Goal: Task Accomplishment & Management: Manage account settings

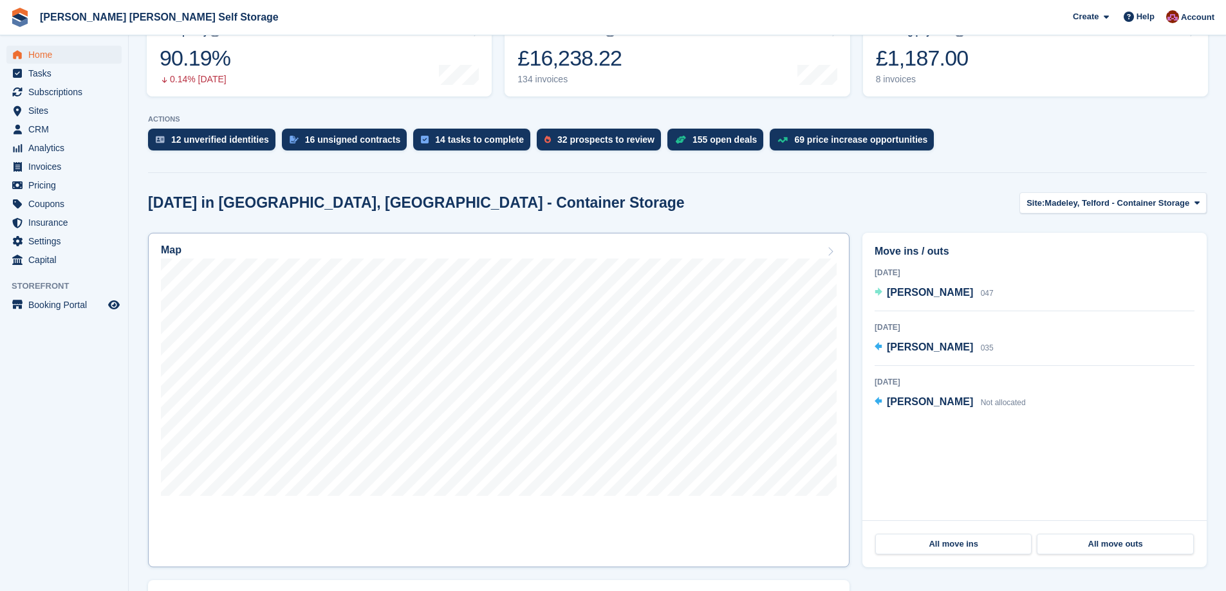
scroll to position [193, 0]
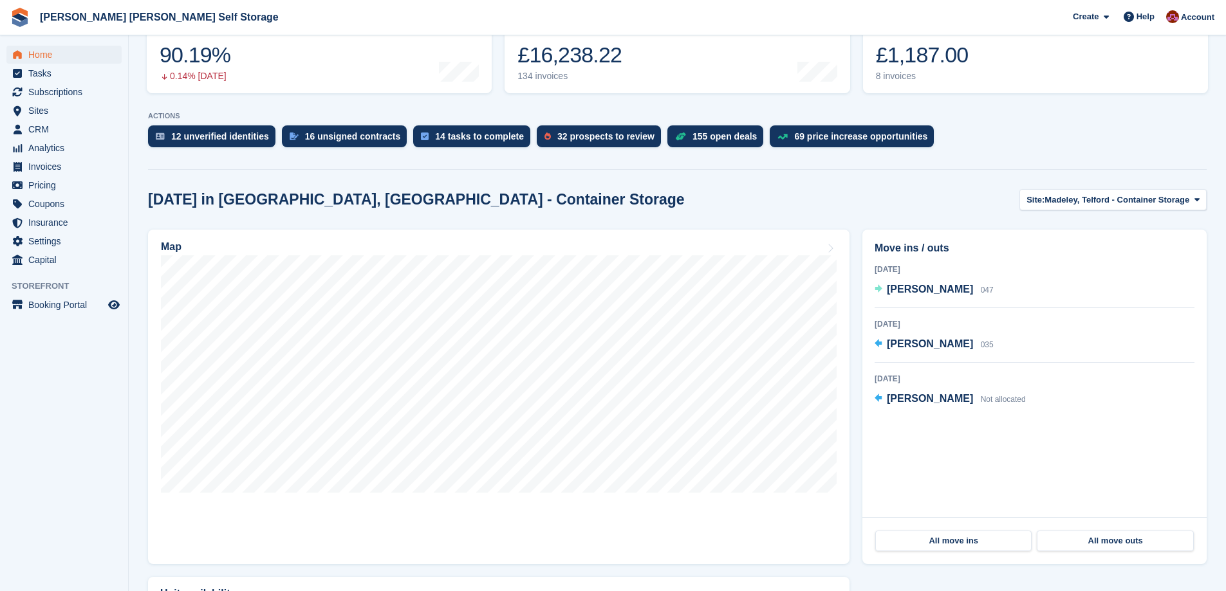
click at [1154, 214] on div "Today in Madeley, Telford - Container Storage Site: Madeley, Telford - Containe…" at bounding box center [677, 464] width 1059 height 550
click at [1152, 209] on button "Site: Madeley, Telford - Container Storage" at bounding box center [1112, 199] width 187 height 21
click at [1120, 264] on link "[PERSON_NAME] [PERSON_NAME] Self Storage" at bounding box center [1084, 253] width 233 height 23
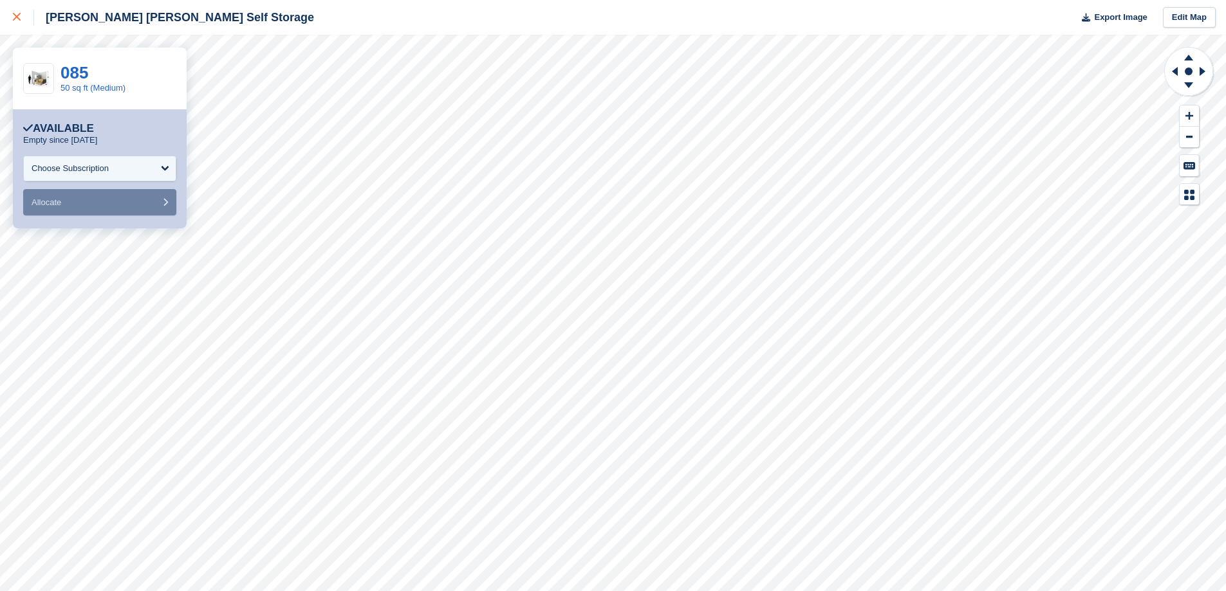
click at [16, 15] on icon at bounding box center [17, 17] width 8 height 8
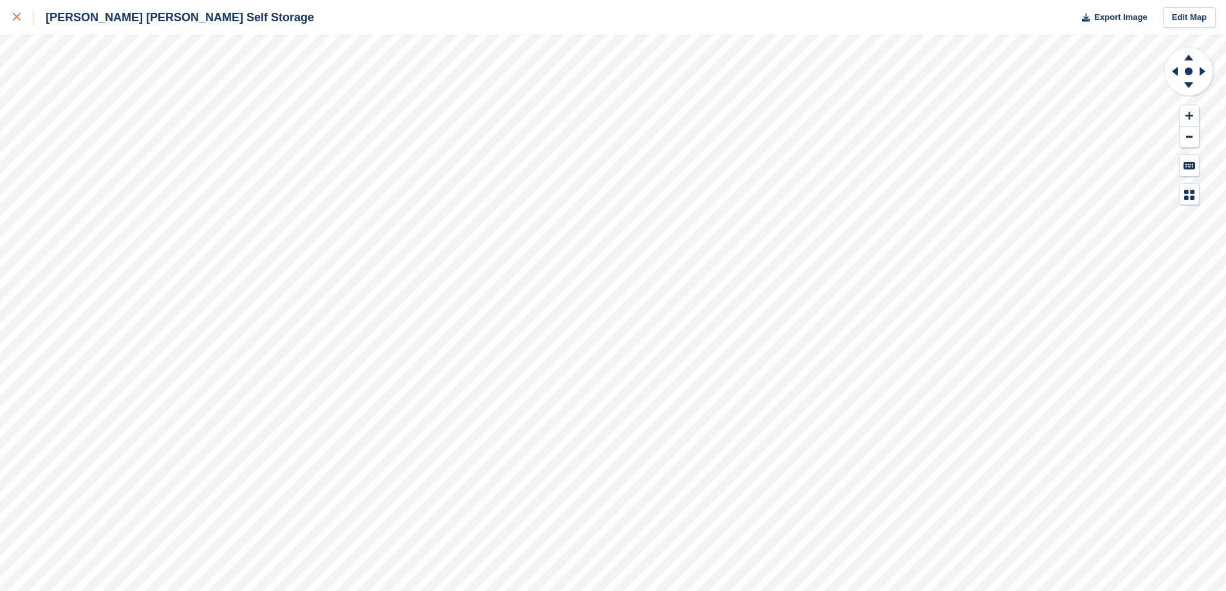
click at [22, 15] on div at bounding box center [23, 17] width 21 height 15
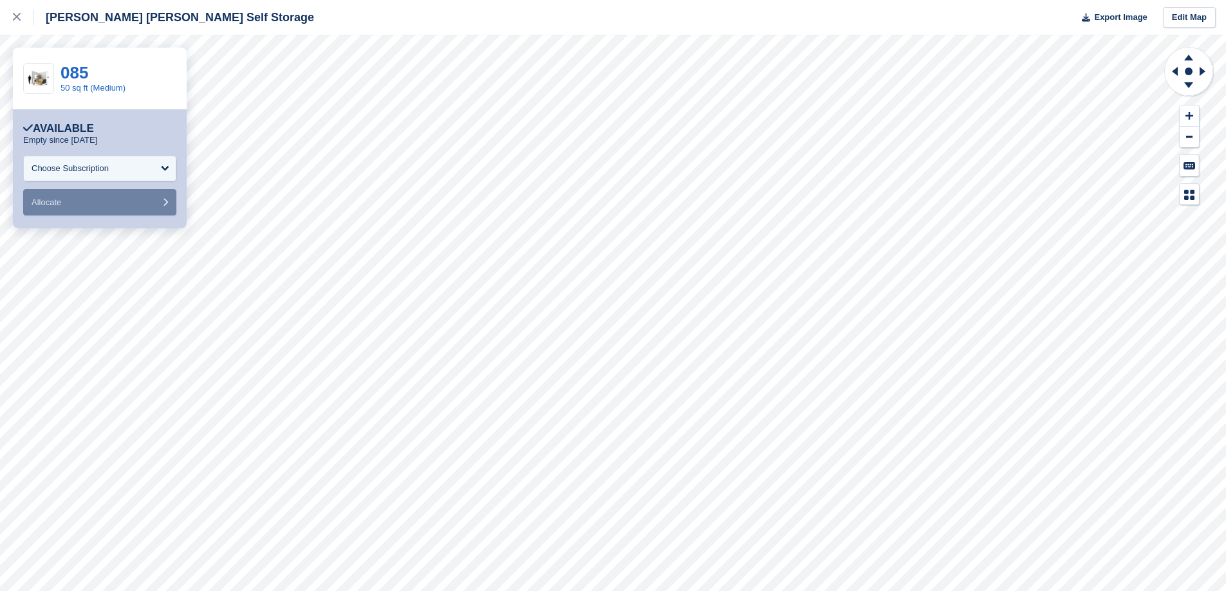
click at [68, 131] on div "Available" at bounding box center [58, 128] width 71 height 13
click at [171, 169] on div "Choose Subscription" at bounding box center [99, 169] width 153 height 26
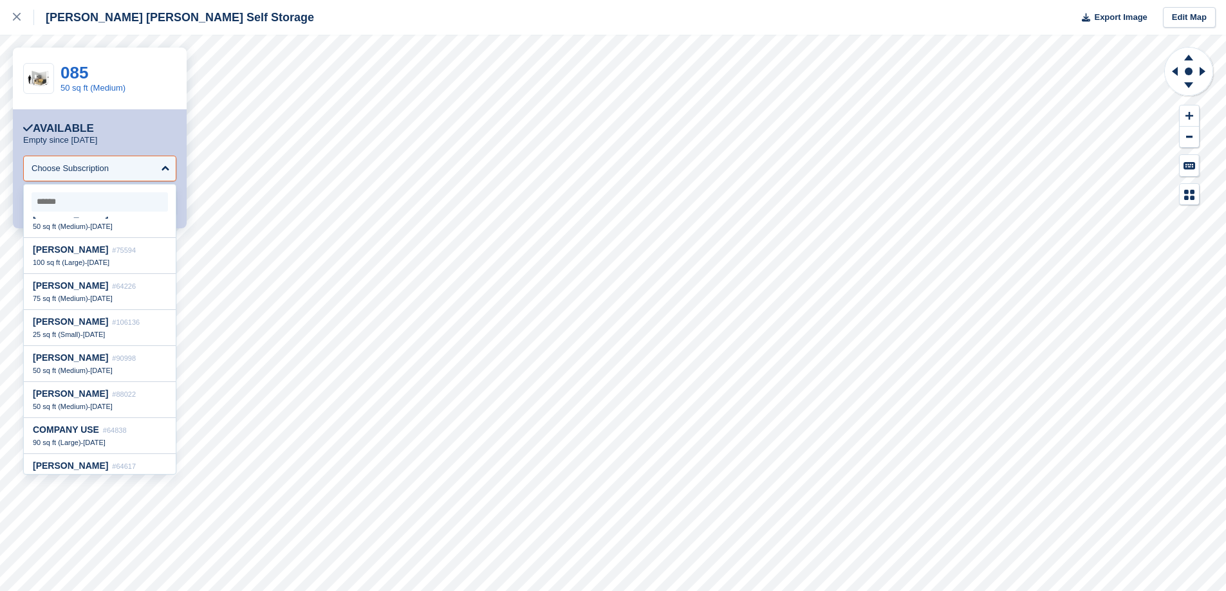
scroll to position [193, 0]
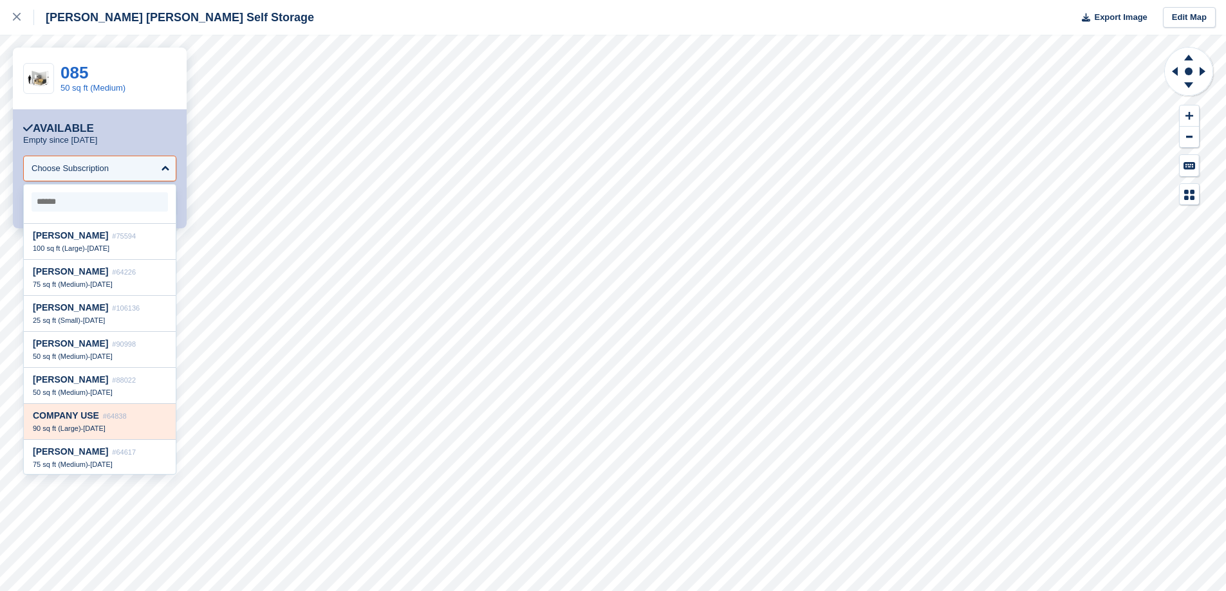
click at [95, 427] on span "6 Dec, 2024" at bounding box center [94, 429] width 23 height 8
select select "*****"
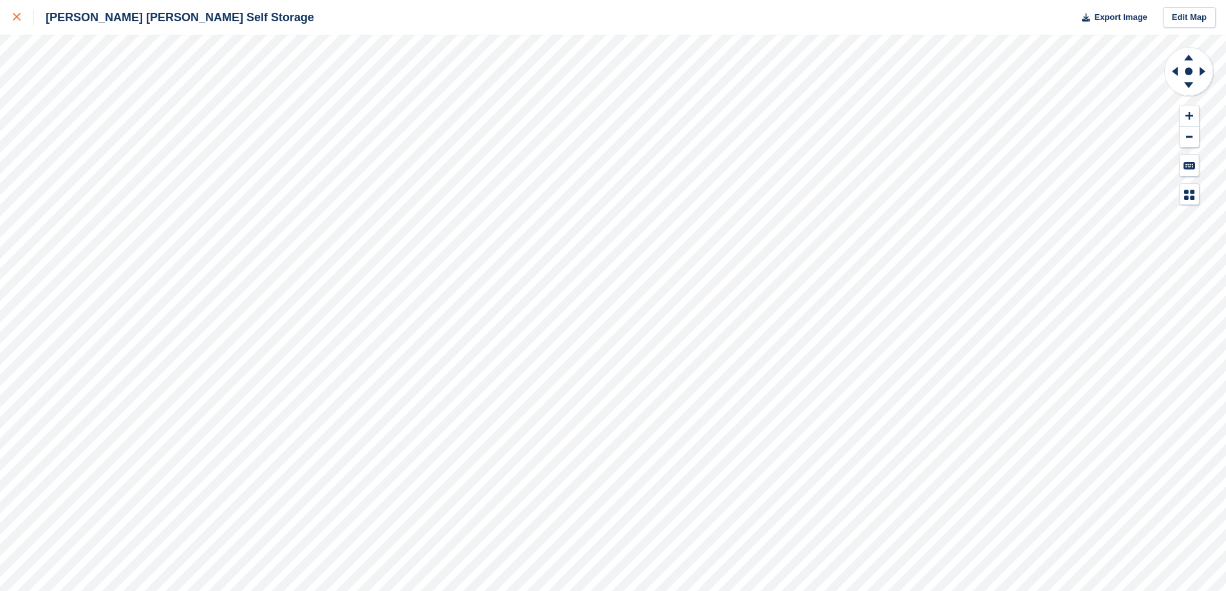
click at [19, 24] on div at bounding box center [23, 17] width 21 height 15
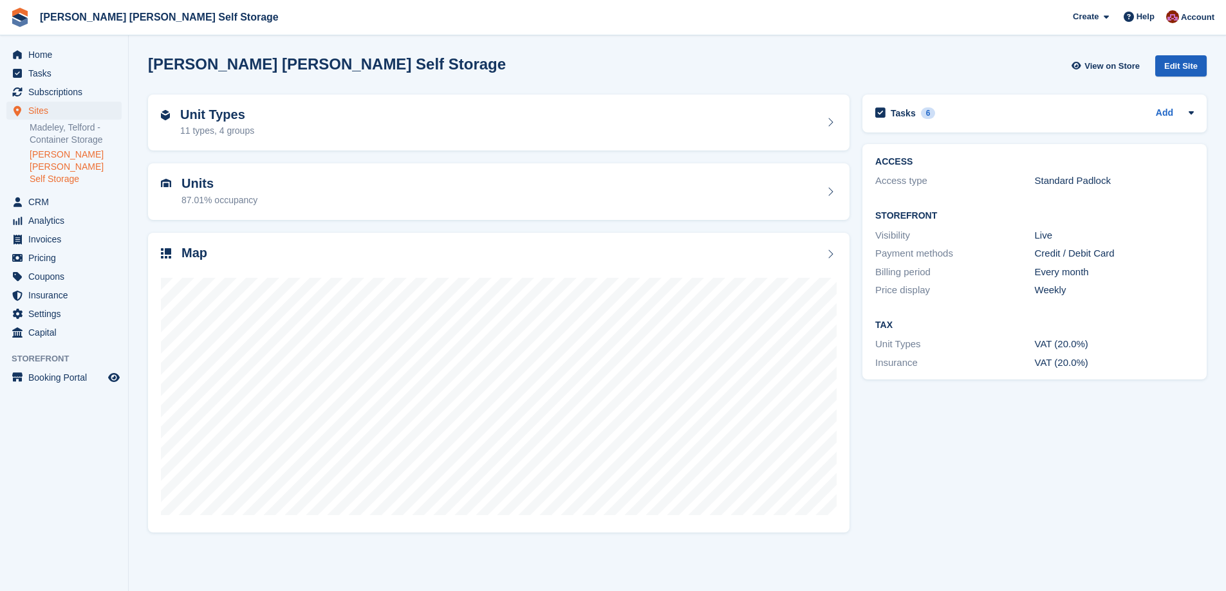
click at [1187, 62] on div "Edit Site" at bounding box center [1180, 65] width 51 height 21
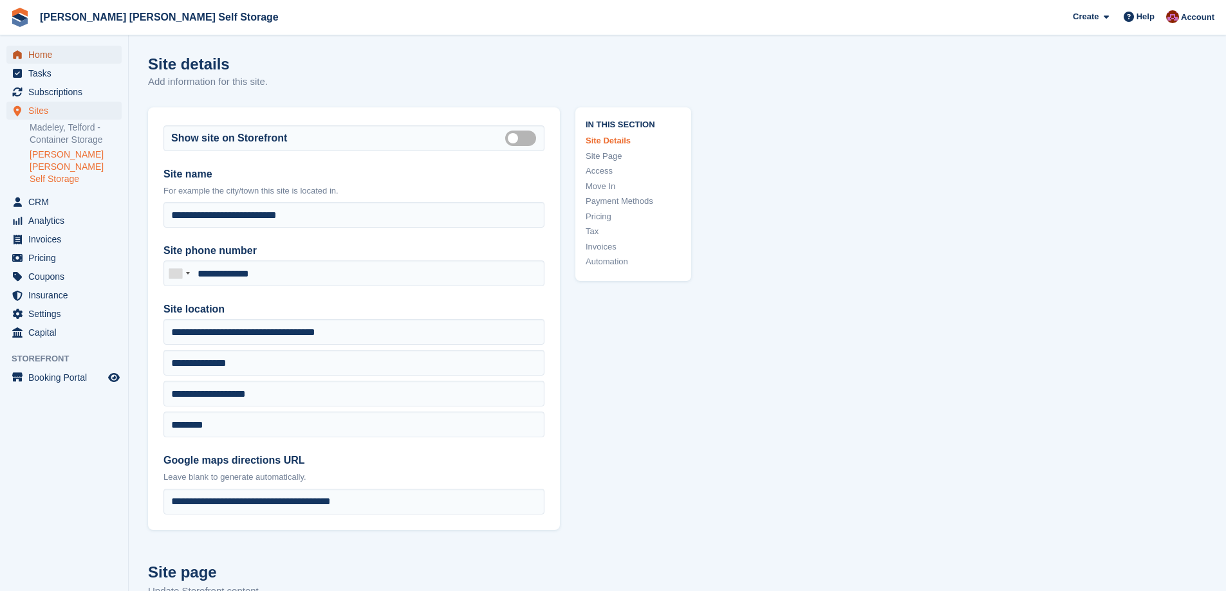
drag, startPoint x: 44, startPoint y: 57, endPoint x: 246, endPoint y: 104, distance: 206.7
click at [44, 57] on span "Home" at bounding box center [66, 55] width 77 height 18
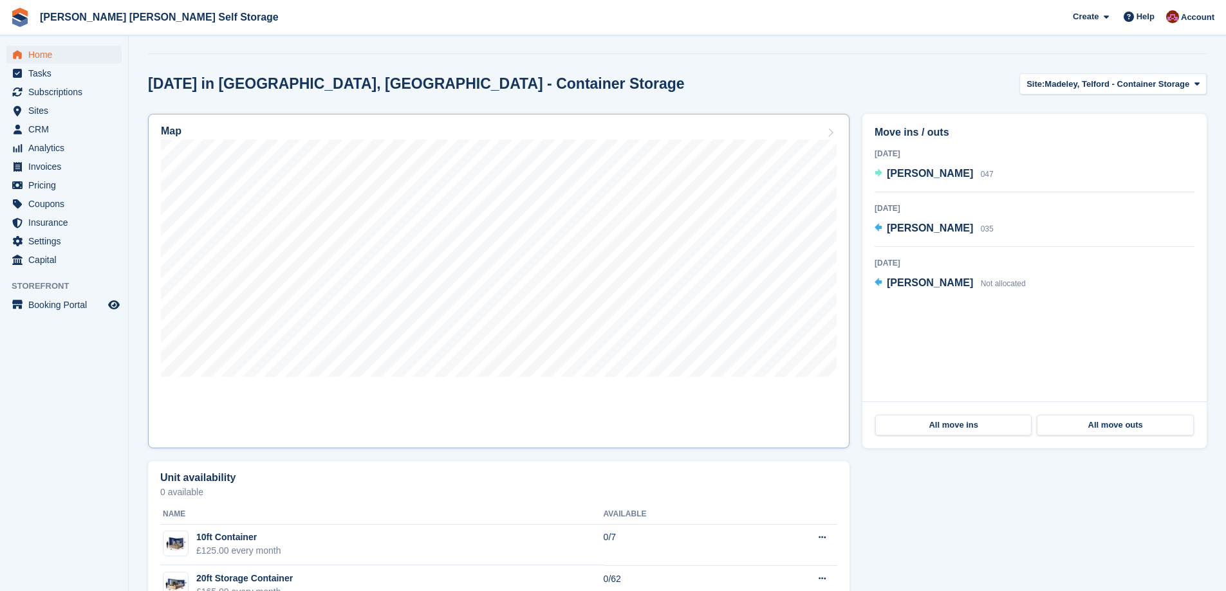
scroll to position [289, 0]
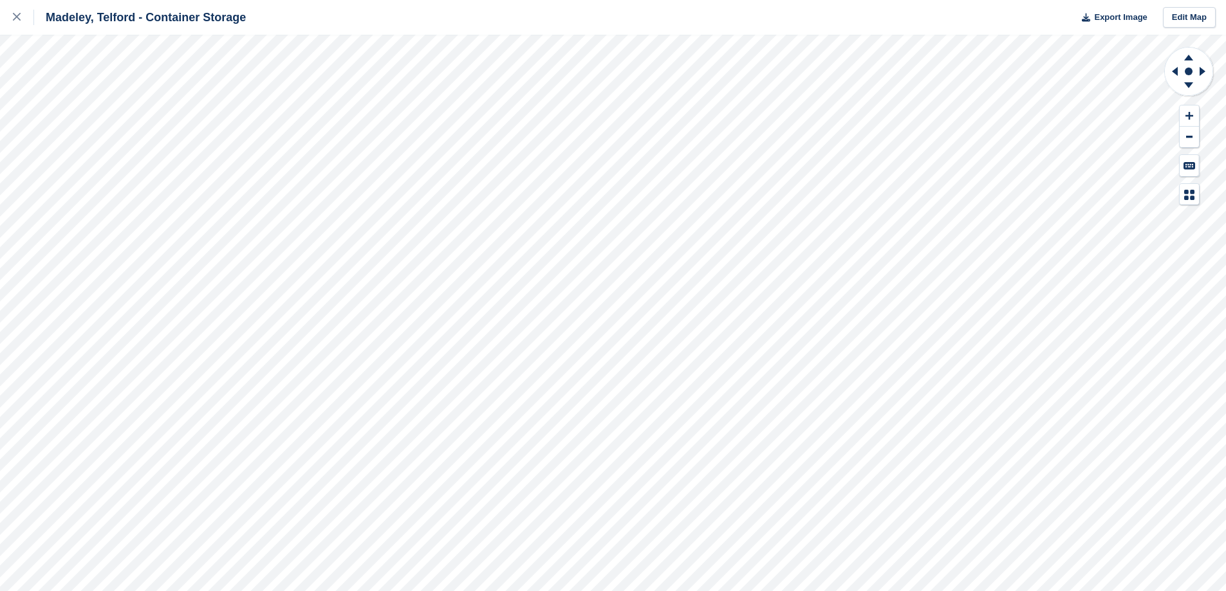
drag, startPoint x: 14, startPoint y: 17, endPoint x: 35, endPoint y: 29, distance: 23.9
click at [15, 17] on icon at bounding box center [17, 17] width 8 height 8
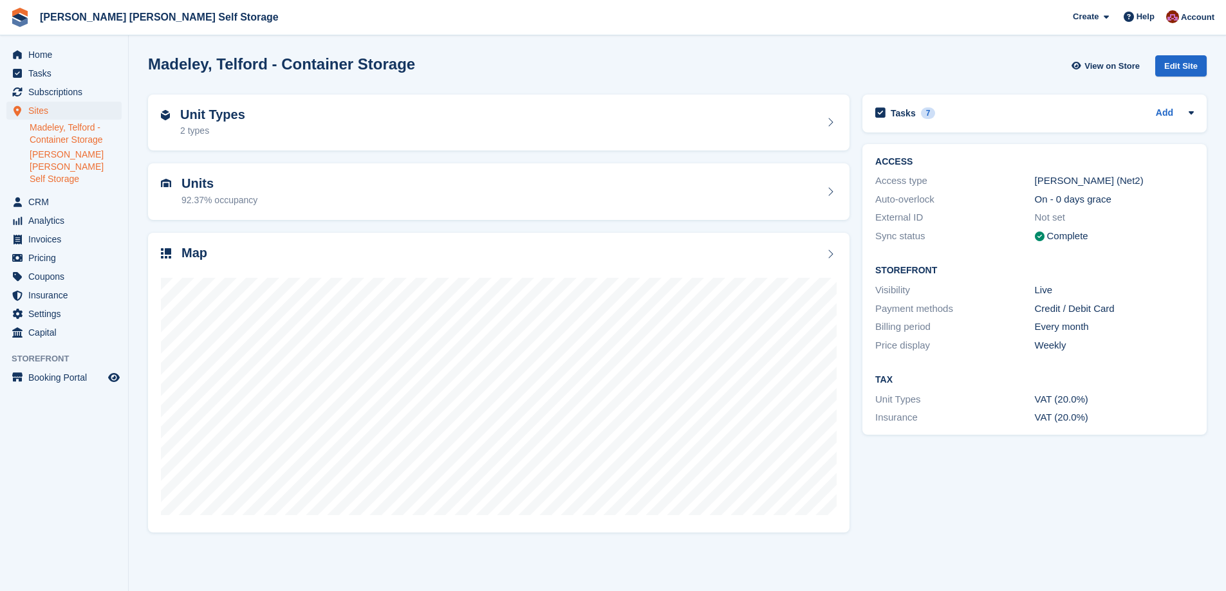
drag, startPoint x: 73, startPoint y: 158, endPoint x: 271, endPoint y: 196, distance: 201.8
click at [74, 157] on link "[PERSON_NAME] [PERSON_NAME] Self Storage" at bounding box center [76, 167] width 92 height 37
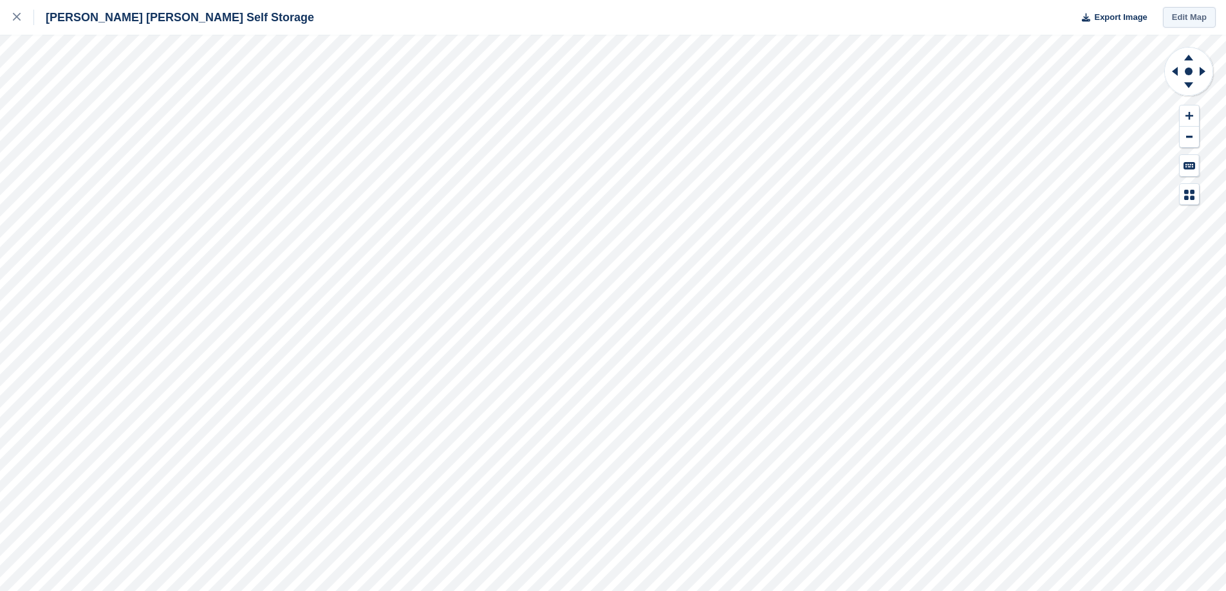
click at [1187, 22] on link "Edit Map" at bounding box center [1189, 17] width 53 height 21
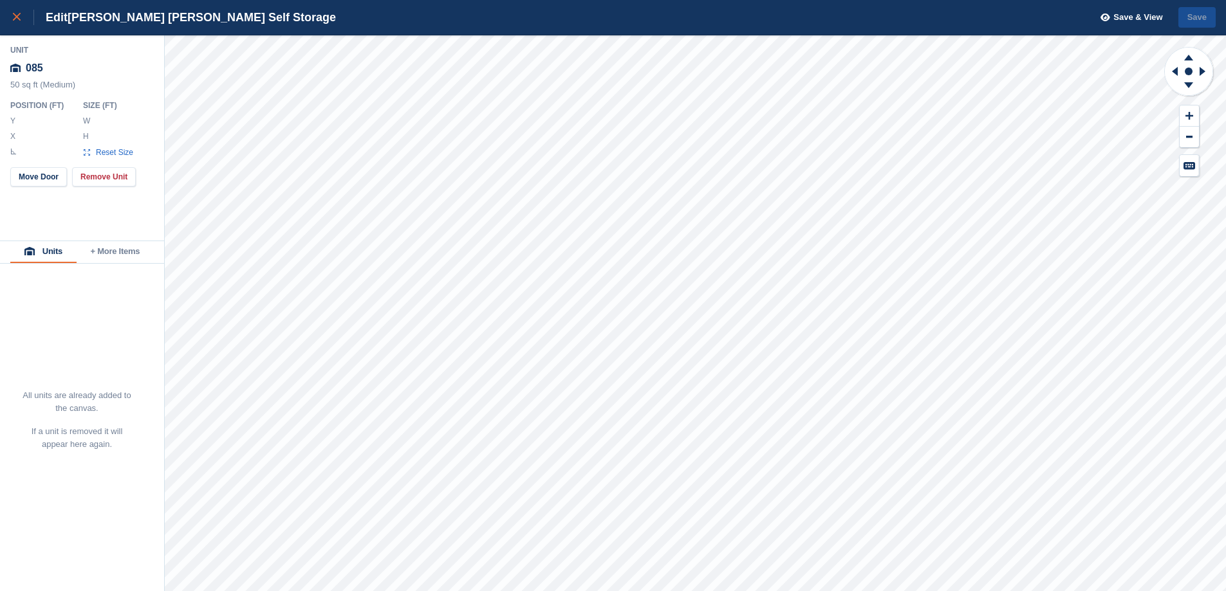
click at [21, 16] on div at bounding box center [23, 17] width 21 height 15
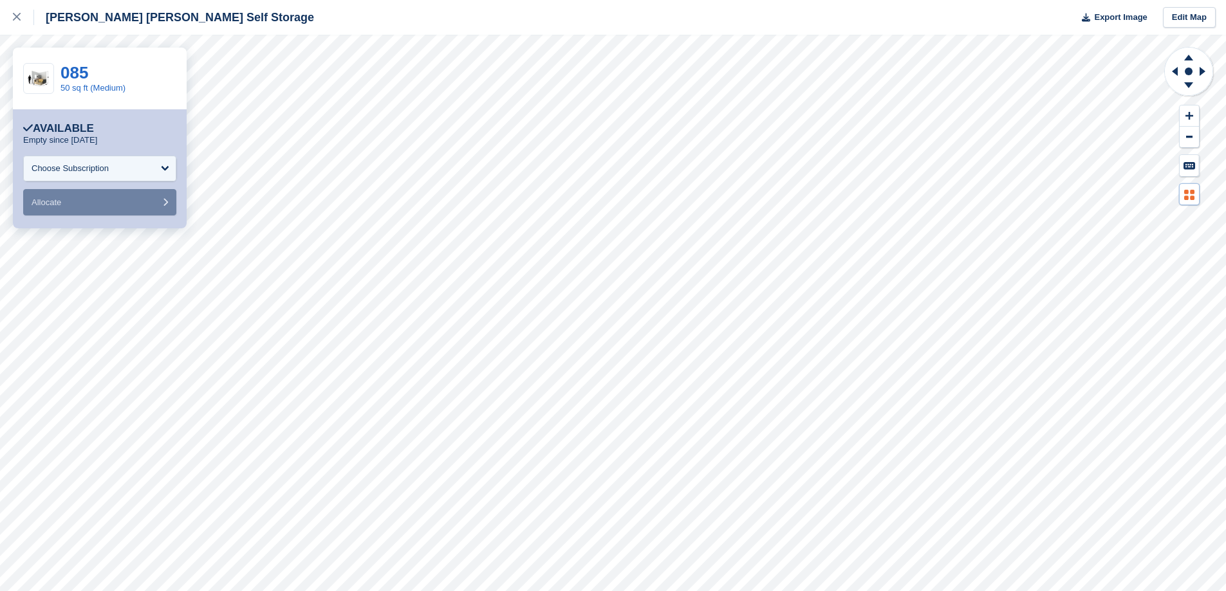
click at [1189, 199] on icon at bounding box center [1189, 195] width 10 height 10
click at [132, 171] on div "Choose Subscription" at bounding box center [99, 169] width 153 height 26
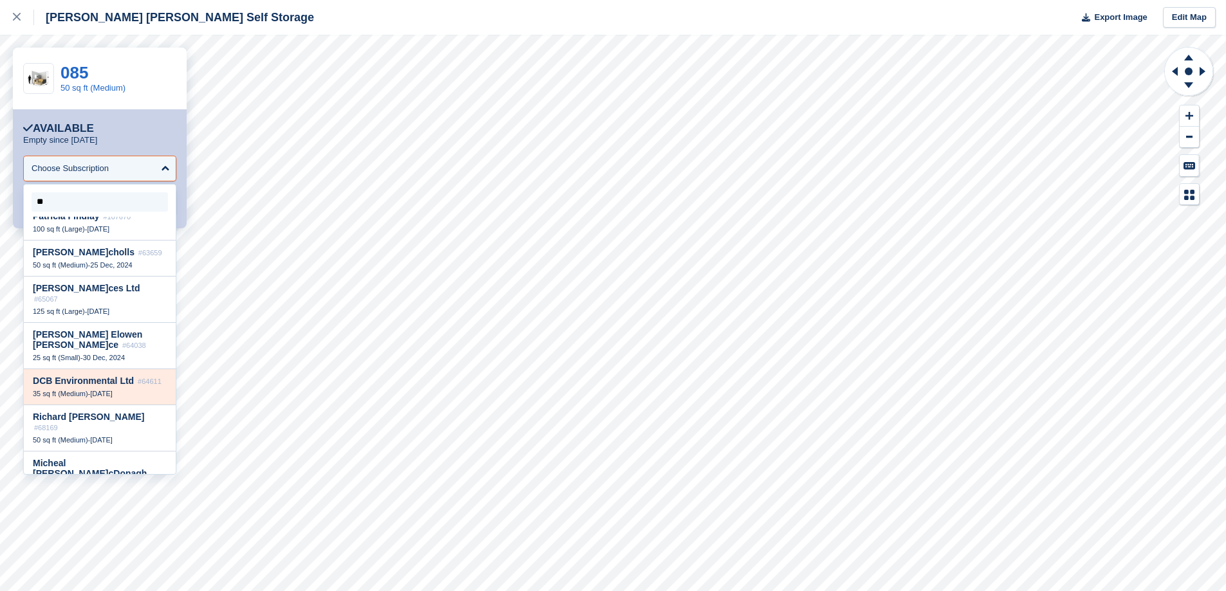
scroll to position [20, 0]
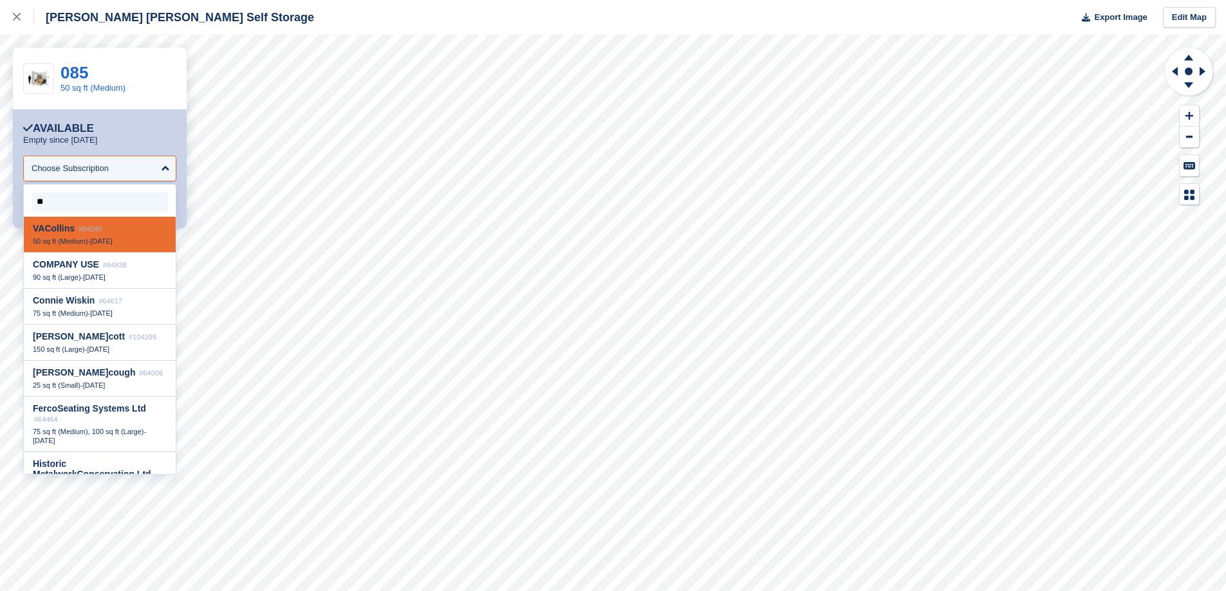
type input "***"
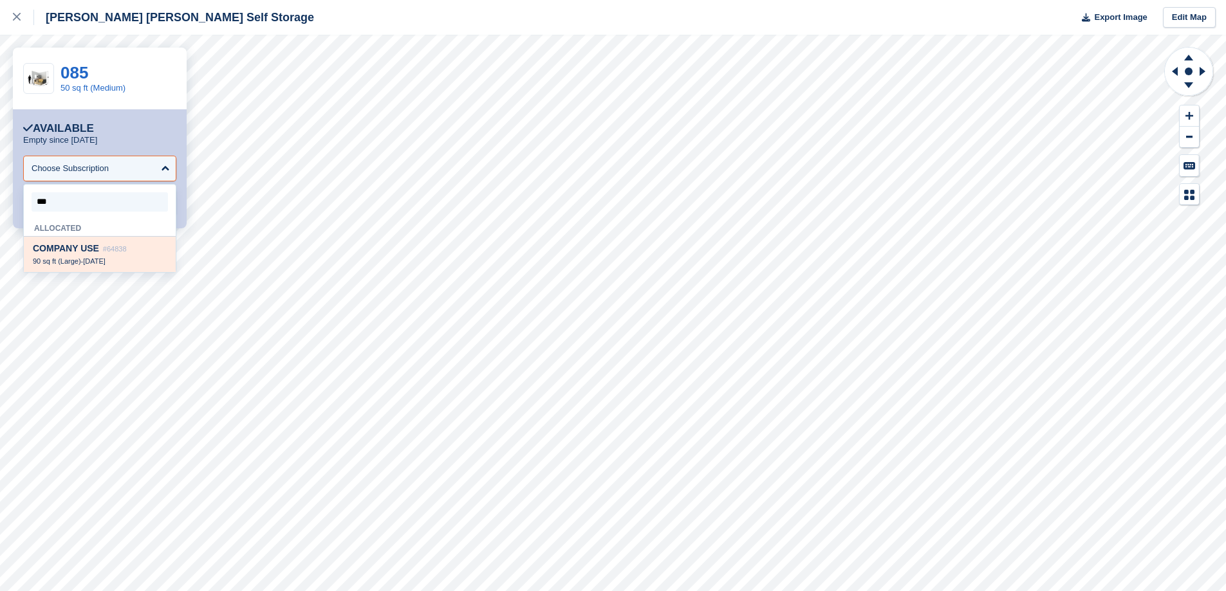
click at [78, 248] on span "COM PANY USE" at bounding box center [66, 248] width 66 height 10
select select "*****"
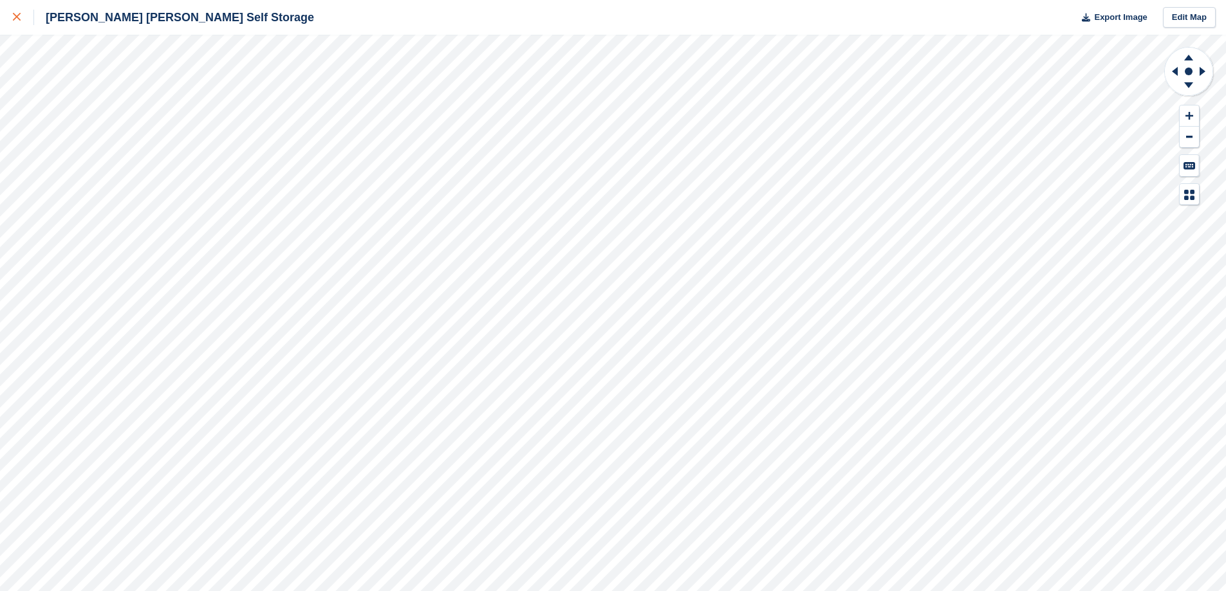
click at [15, 17] on icon at bounding box center [17, 17] width 8 height 8
click at [17, 14] on icon at bounding box center [17, 17] width 8 height 8
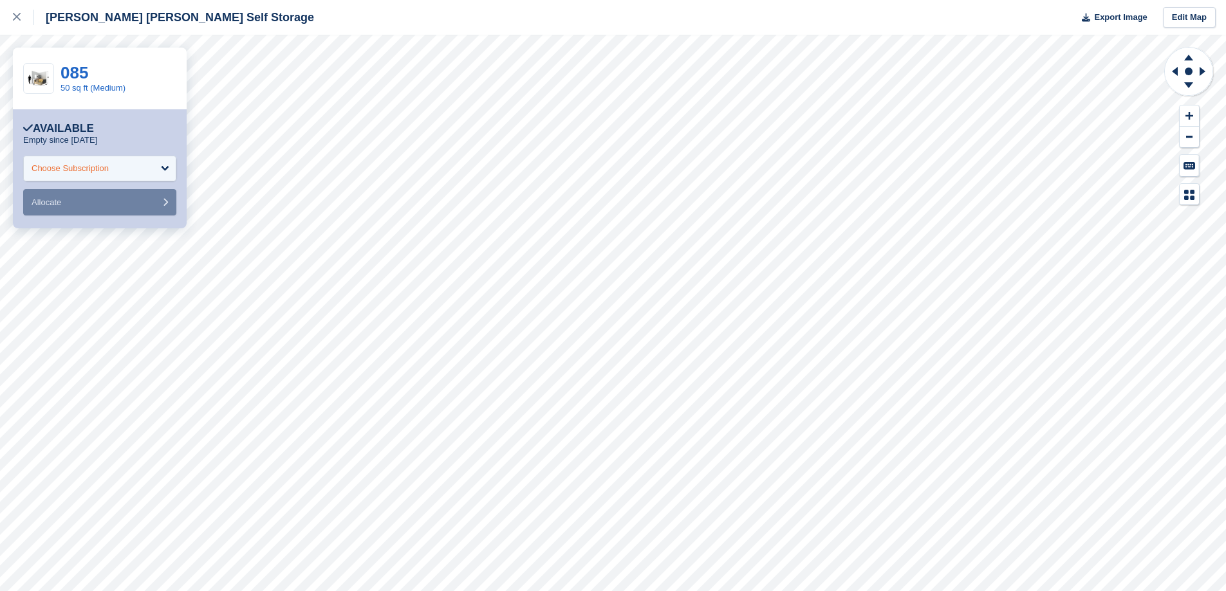
click at [119, 168] on div "Choose Subscription" at bounding box center [99, 169] width 153 height 26
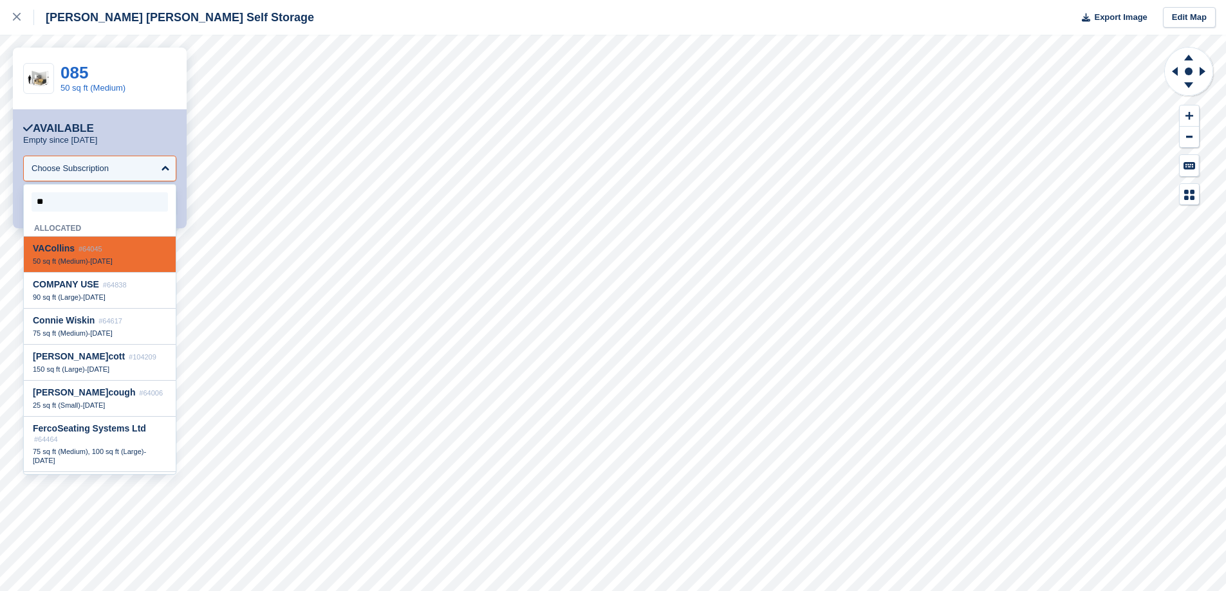
type input "***"
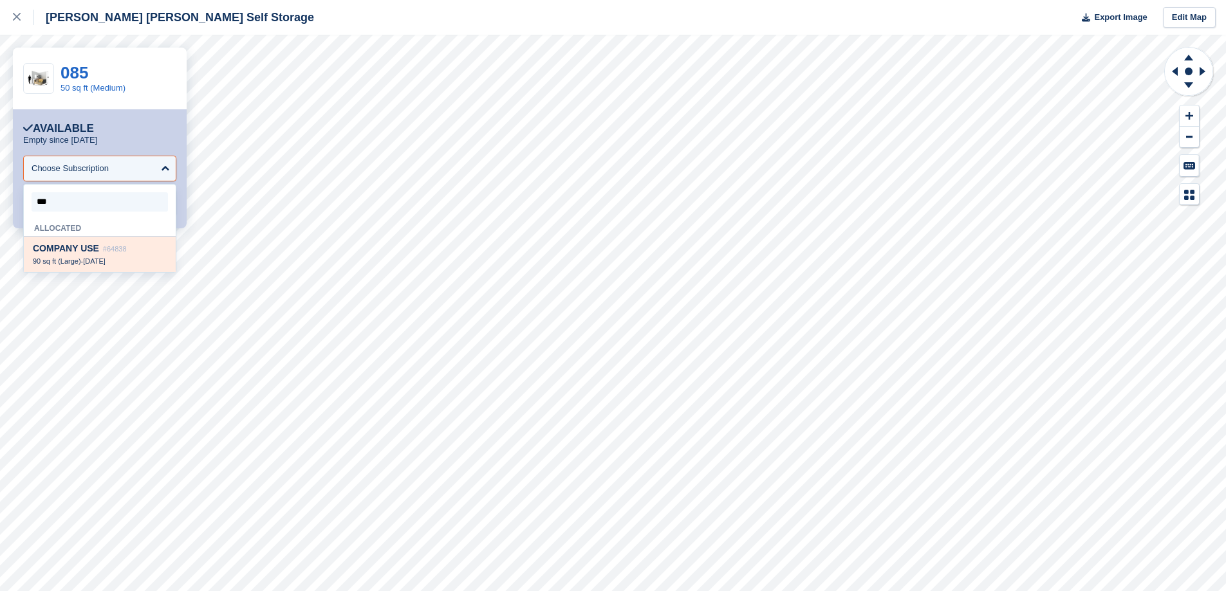
click at [81, 254] on span "COM PANY USE" at bounding box center [66, 248] width 66 height 10
select select "*****"
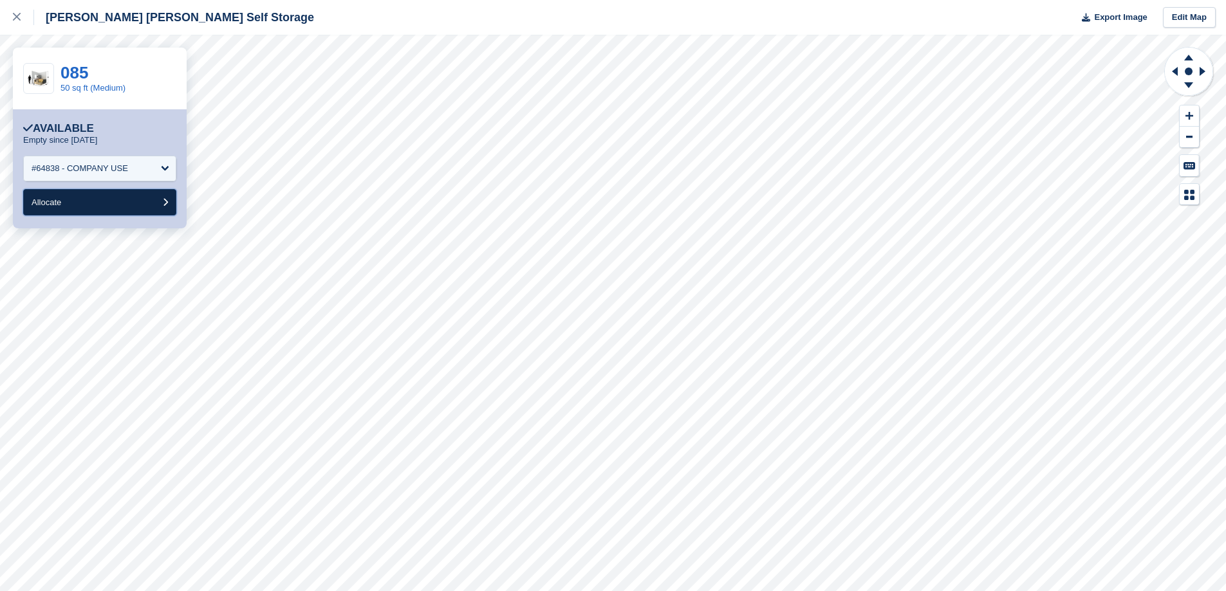
click at [86, 208] on button "Allocate" at bounding box center [99, 202] width 153 height 26
